Goal: Go to known website: Access a specific website the user already knows

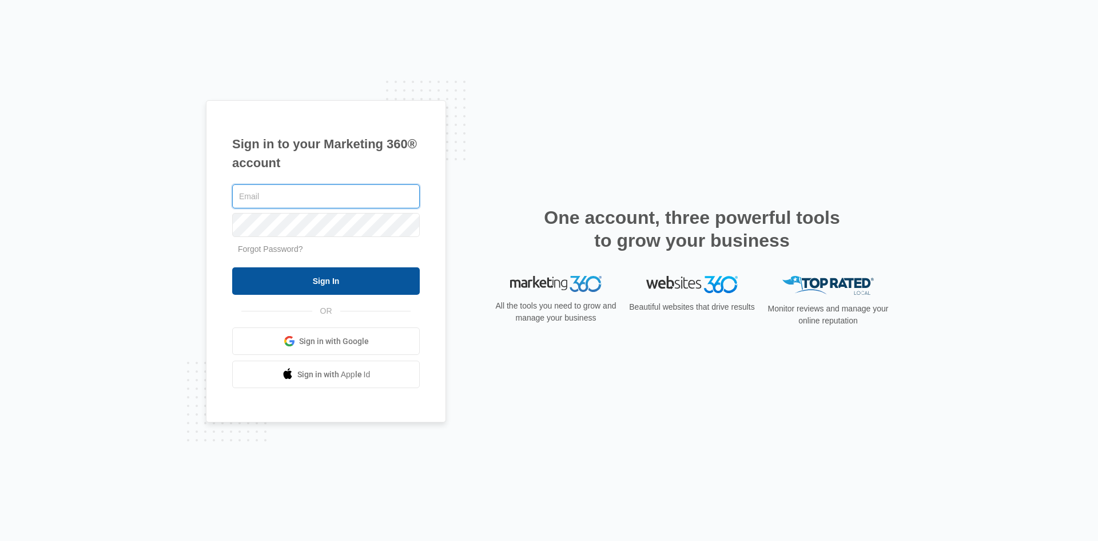
type input "[PERSON_NAME][EMAIL_ADDRESS][DOMAIN_NAME]"
click at [343, 288] on input "Sign In" at bounding box center [326, 280] width 188 height 27
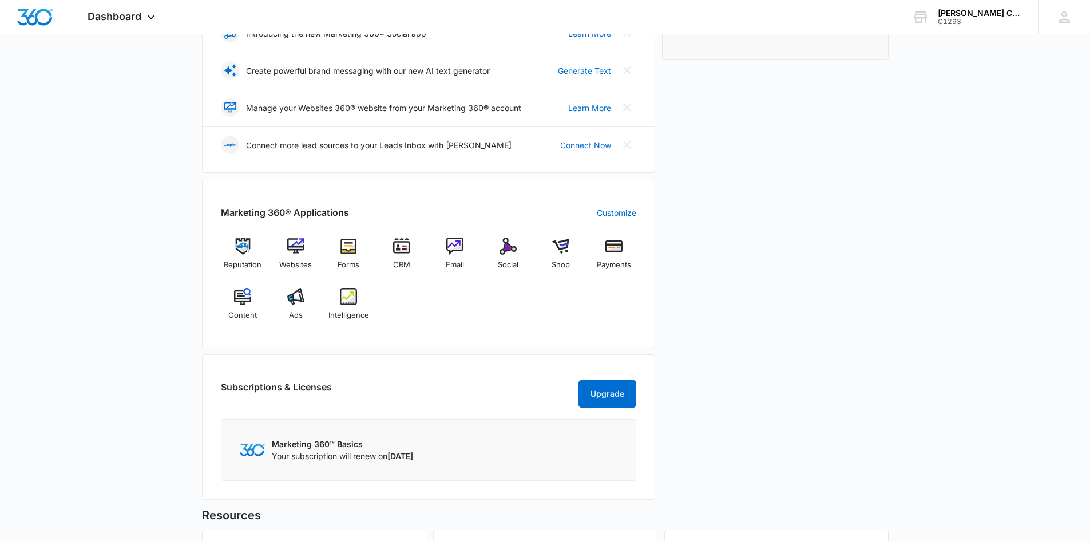
scroll to position [229, 0]
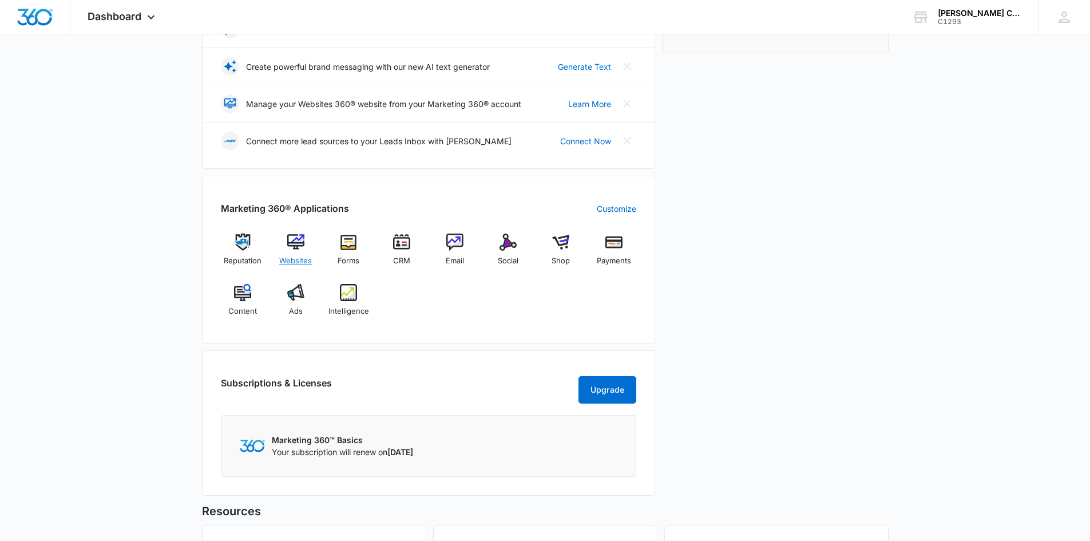
click at [308, 251] on div "Websites" at bounding box center [295, 253] width 44 height 41
